Goal: Transaction & Acquisition: Purchase product/service

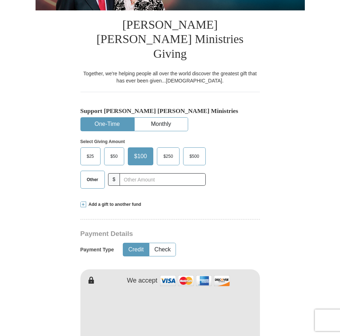
scroll to position [144, 0]
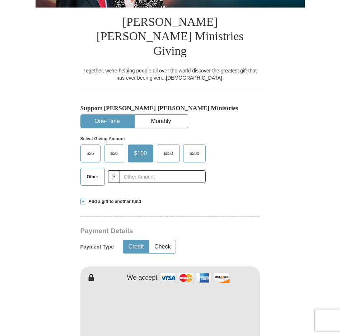
click at [89, 172] on span "Other" at bounding box center [92, 177] width 19 height 11
click at [0, 0] on input "Other" at bounding box center [0, 0] width 0 height 0
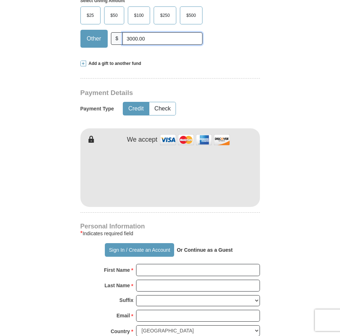
scroll to position [287, 0]
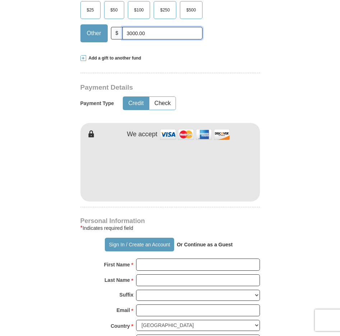
type input "3000.00"
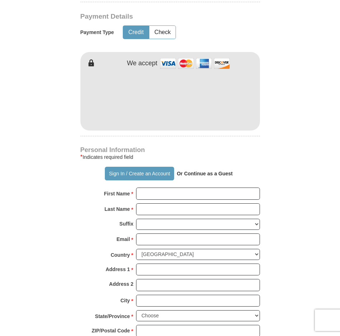
scroll to position [359, 0]
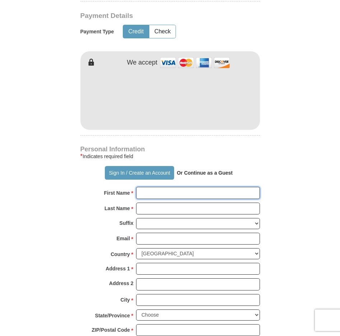
click at [164, 187] on input "First Name *" at bounding box center [198, 193] width 124 height 12
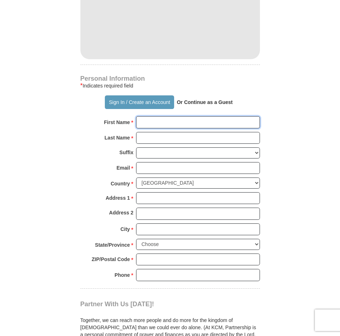
scroll to position [431, 0]
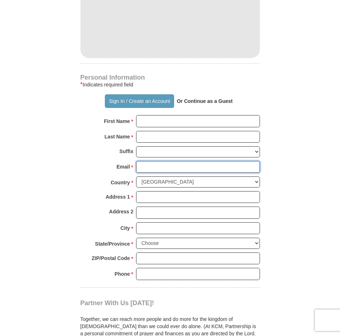
click at [146, 161] on input "Email *" at bounding box center [198, 167] width 124 height 12
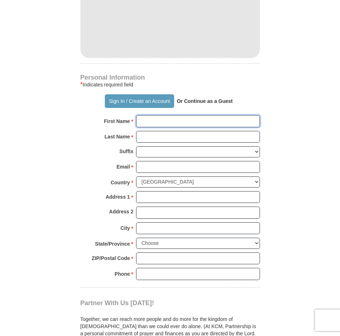
click at [145, 115] on input "First Name *" at bounding box center [198, 121] width 124 height 12
type input "[PERSON_NAME] and [PERSON_NAME]"
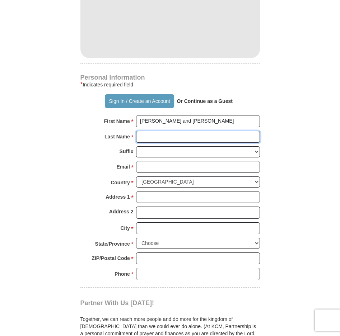
click at [165, 131] on input "Last Name *" at bounding box center [198, 137] width 124 height 12
type input "[PERSON_NAME]"
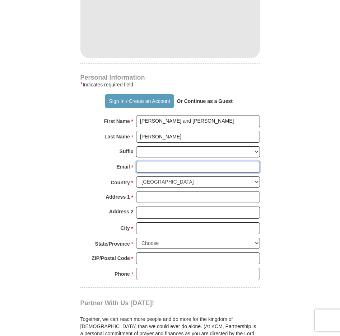
click at [187, 161] on input "Email *" at bounding box center [198, 167] width 124 height 12
type input "[EMAIL_ADDRESS][DOMAIN_NAME]"
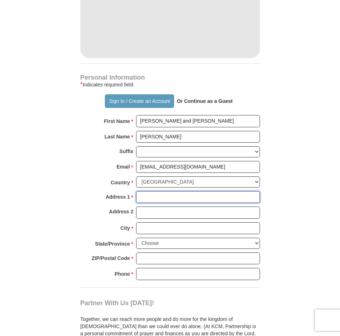
click at [170, 191] on input "Address 1 *" at bounding box center [198, 197] width 124 height 12
type input "Po Box 54281"
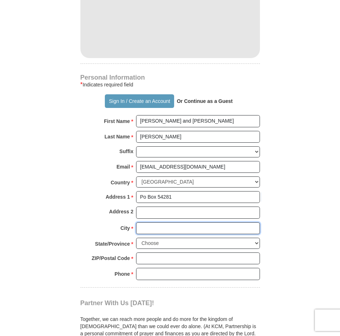
type input "Tulsa"
select select "OK"
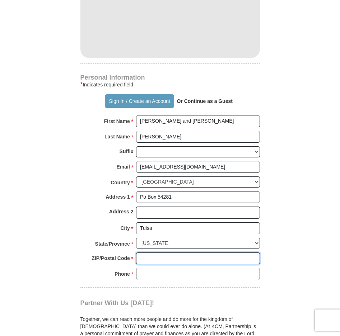
type input "74155"
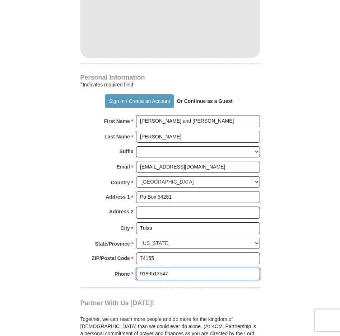
click at [189, 268] on input "9189513547" at bounding box center [198, 274] width 124 height 12
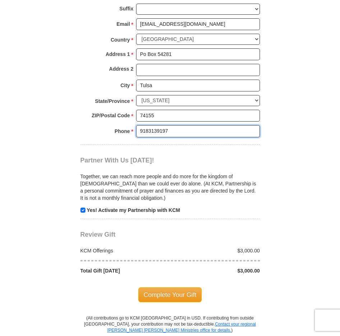
scroll to position [574, 0]
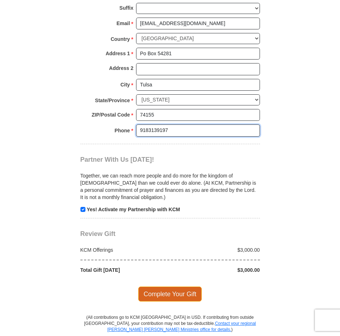
type input "9183139197"
click at [168, 287] on span "Complete Your Gift" at bounding box center [170, 294] width 64 height 15
